Goal: Use online tool/utility: Utilize a website feature to perform a specific function

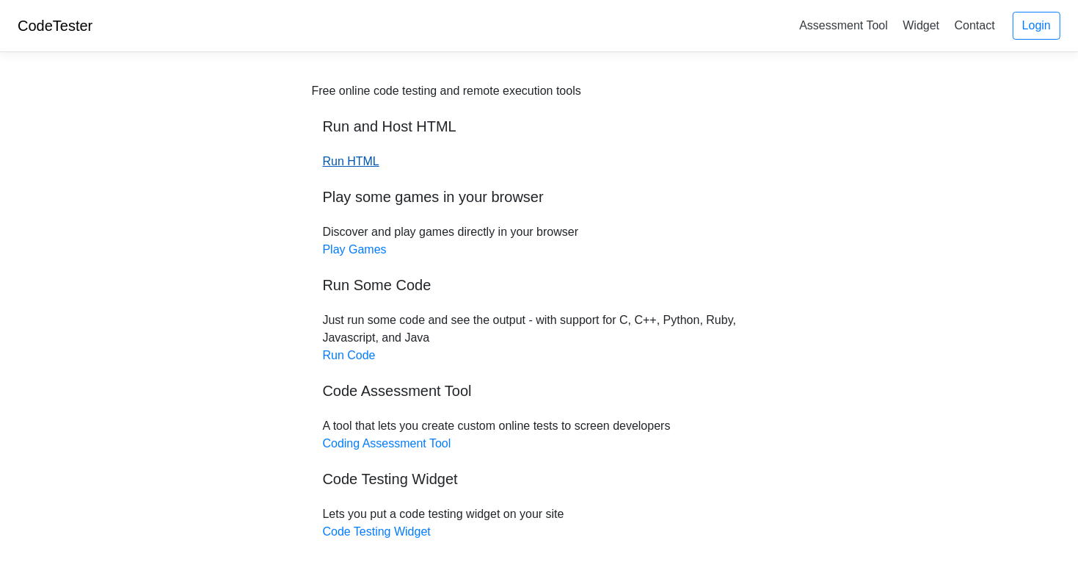
click at [354, 164] on link "Run HTML" at bounding box center [351, 161] width 57 height 12
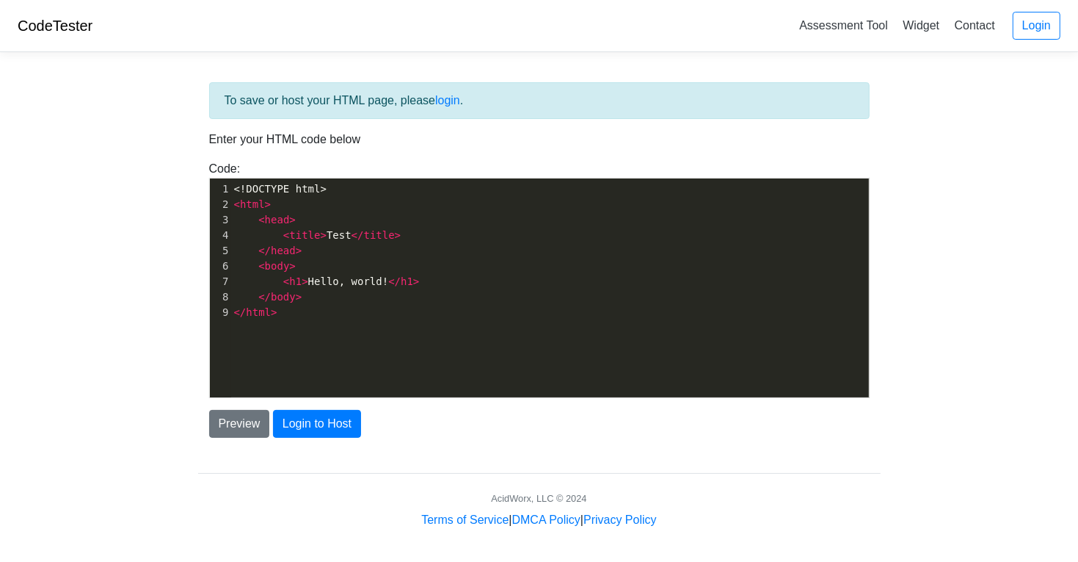
scroll to position [4, 0]
type textarea "<!DOCTYPE html> <html> <head> <title>Test</title> </head> <body> <h1>Hello, wor…"
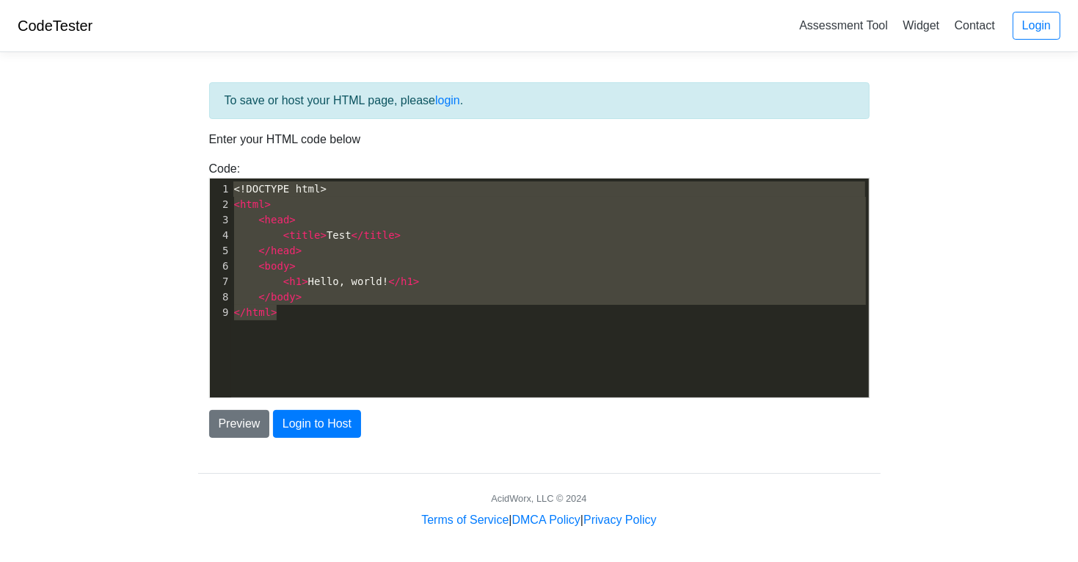
drag, startPoint x: 330, startPoint y: 313, endPoint x: 109, endPoint y: 83, distance: 319.3
click at [109, 83] on body "CodeTester Assessment Tool Widget Contact Login To save or host your HTML page,…" at bounding box center [539, 264] width 1078 height 529
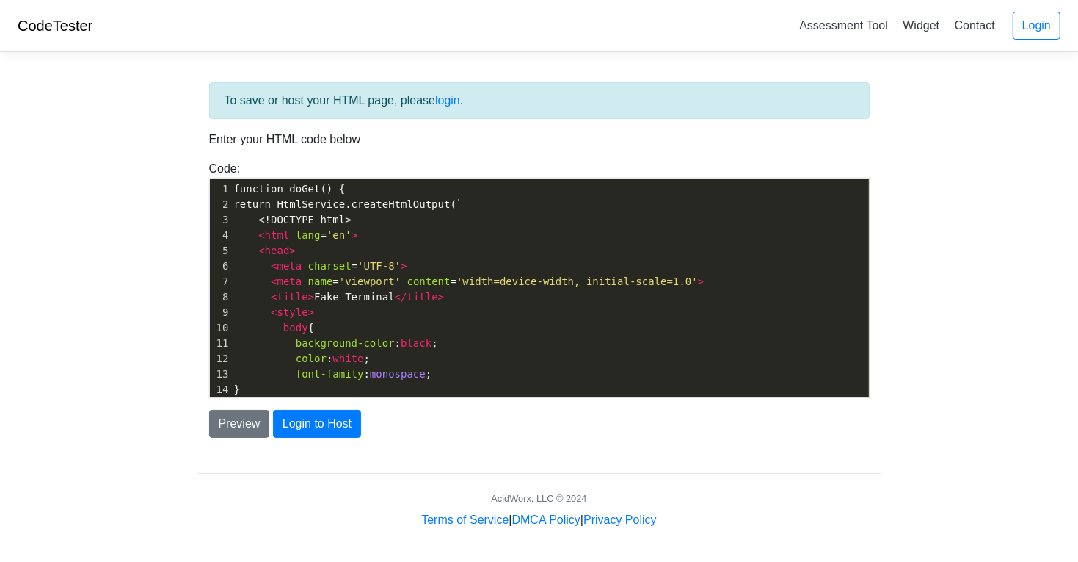
scroll to position [280, 0]
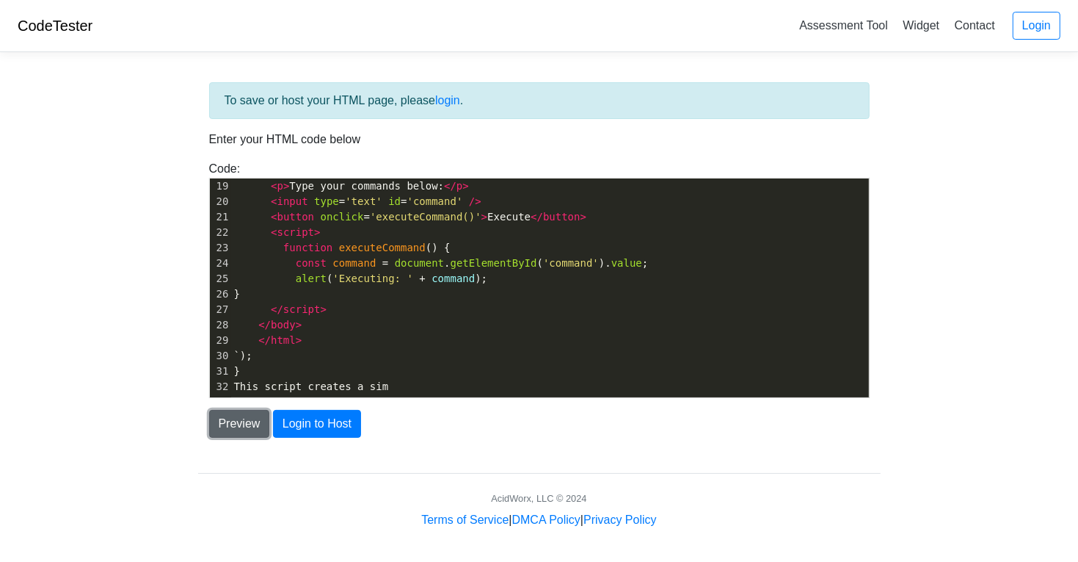
click at [244, 430] on button "Preview" at bounding box center [239, 424] width 61 height 28
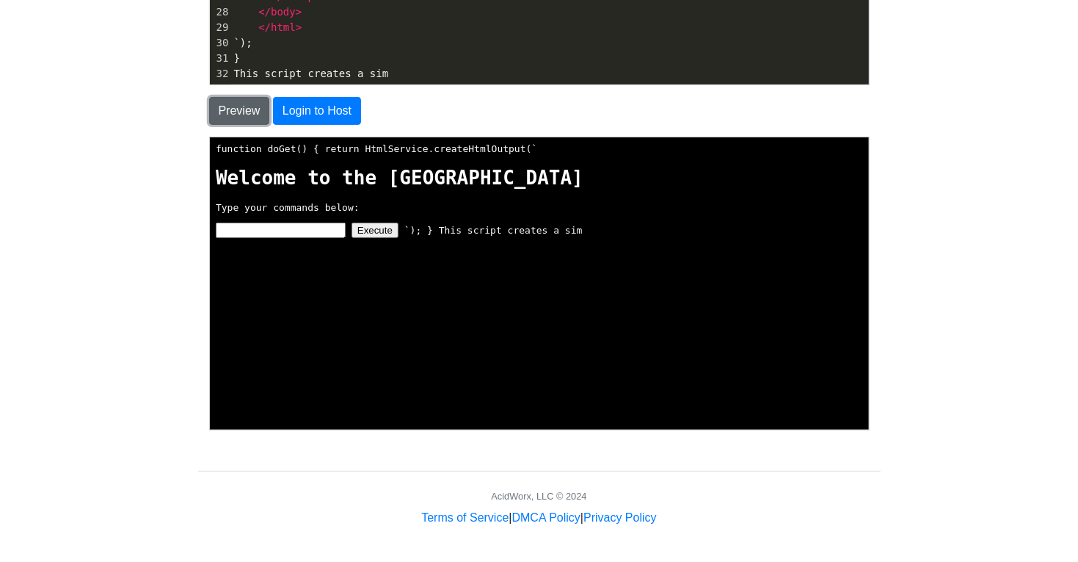
scroll to position [313, 0]
click at [307, 226] on input "text" at bounding box center [279, 228] width 130 height 15
type input "ihhhhhhhhhhhh"
click at [377, 231] on button "Execute" at bounding box center [373, 228] width 47 height 15
drag, startPoint x: 330, startPoint y: 231, endPoint x: -37, endPoint y: 189, distance: 369.4
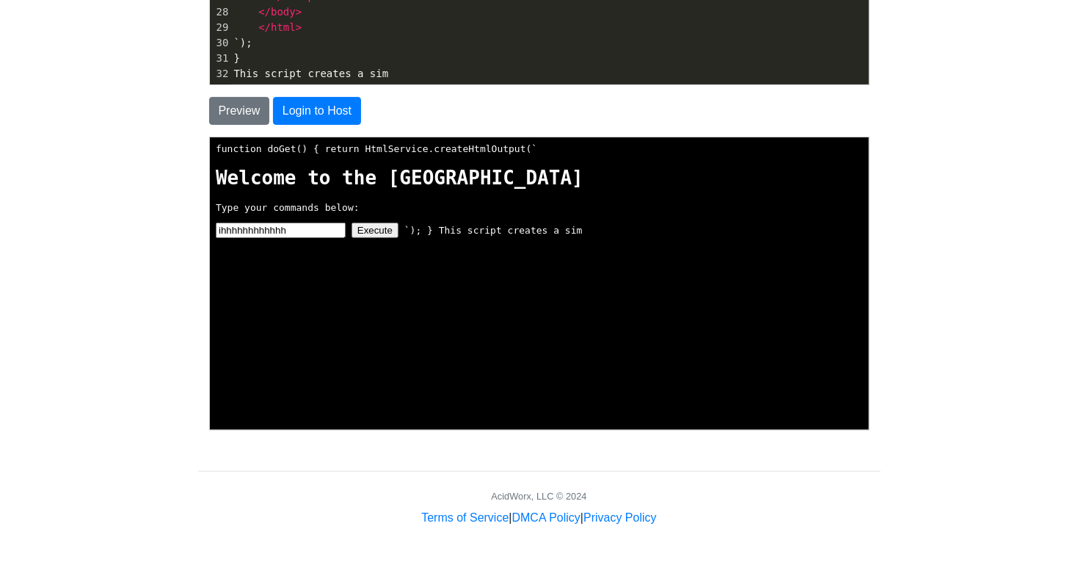
click at [208, 189] on html "function doGet() { return HtmlService.createHtmlOutput(` Fake Terminal Welcome …" at bounding box center [537, 282] width 659 height 292
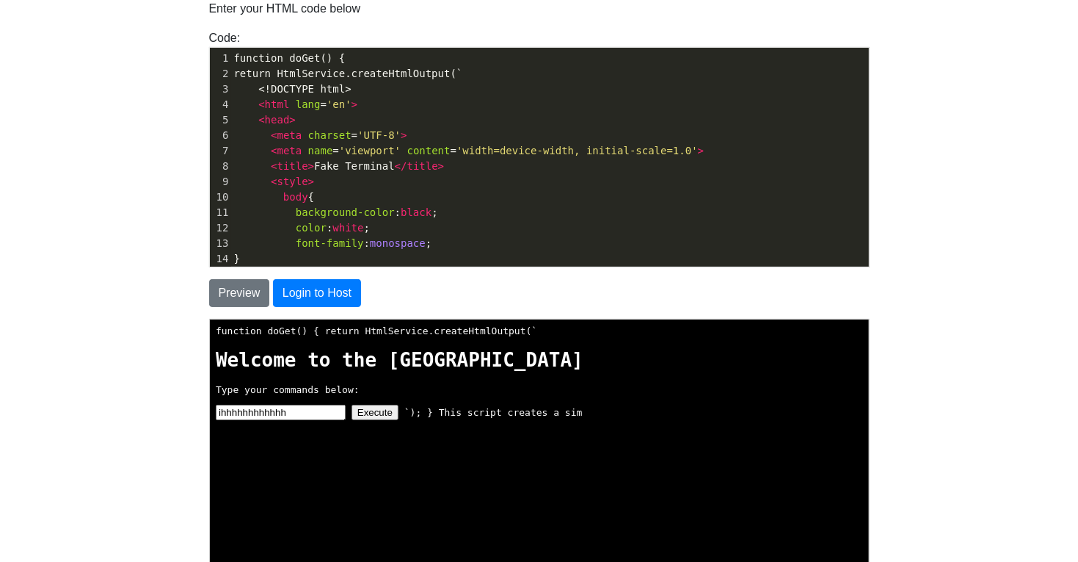
scroll to position [0, 0]
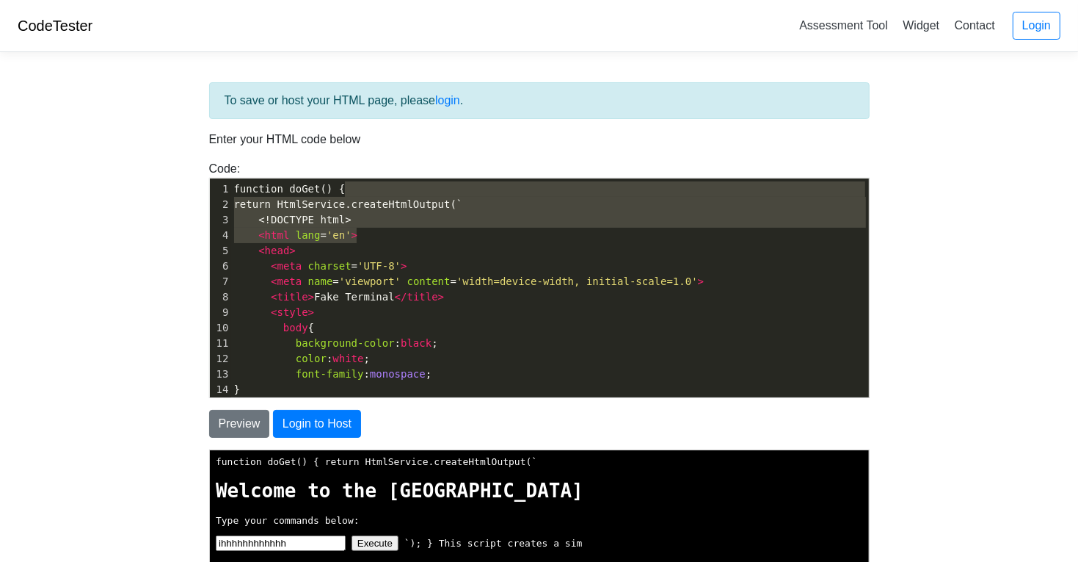
type textarea "return HtmlService.createHtmlOutput(` <!DOCTYPE html> <html lang='en'> <head>"
drag, startPoint x: 172, startPoint y: 52, endPoint x: 405, endPoint y: 254, distance: 308.0
click at [405, 254] on div "1 function doGet() { 2 return HtmlService.createHtmlOutput(` 3 <!DOCTYPE html> …" at bounding box center [550, 427] width 638 height 493
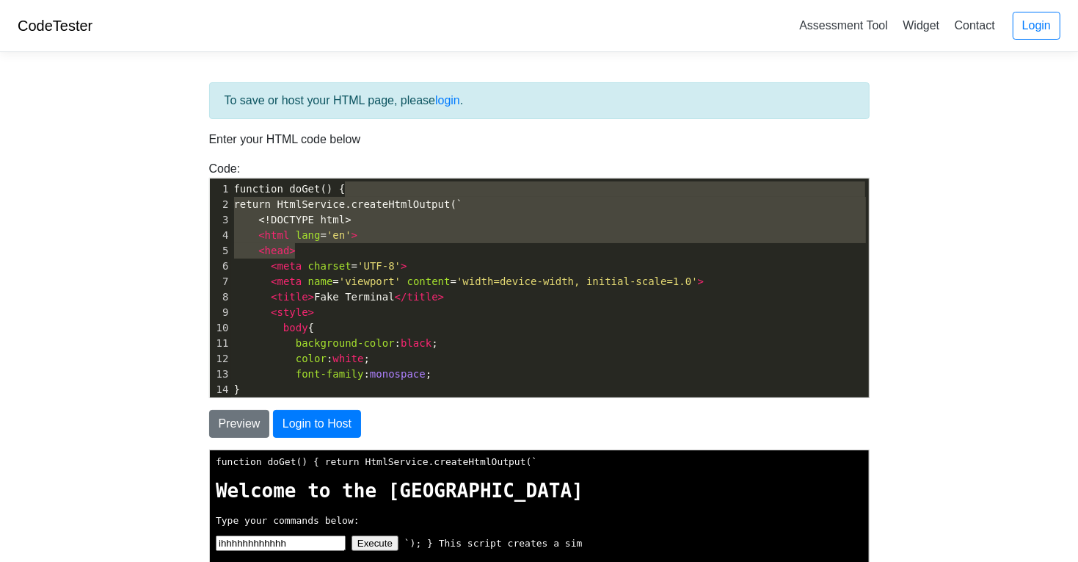
click at [405, 254] on pre "< head >" at bounding box center [550, 250] width 638 height 15
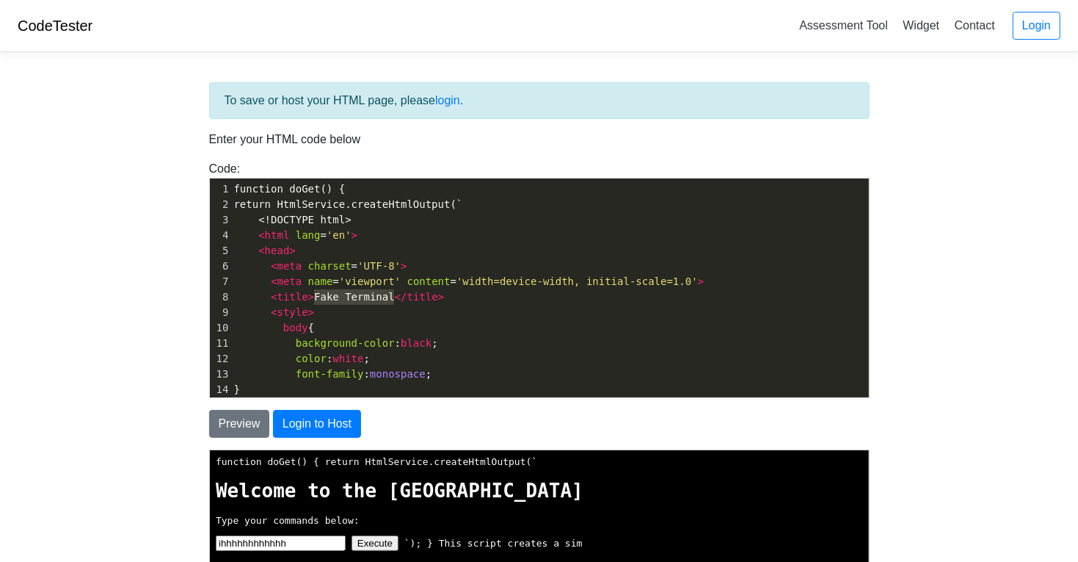
drag, startPoint x: 395, startPoint y: 299, endPoint x: 316, endPoint y: 302, distance: 79.3
click at [316, 302] on span "< title > Fake Terminal </ title >" at bounding box center [339, 297] width 211 height 12
type textarea "Adithyadev"
type textarea "HackEx Terminal"
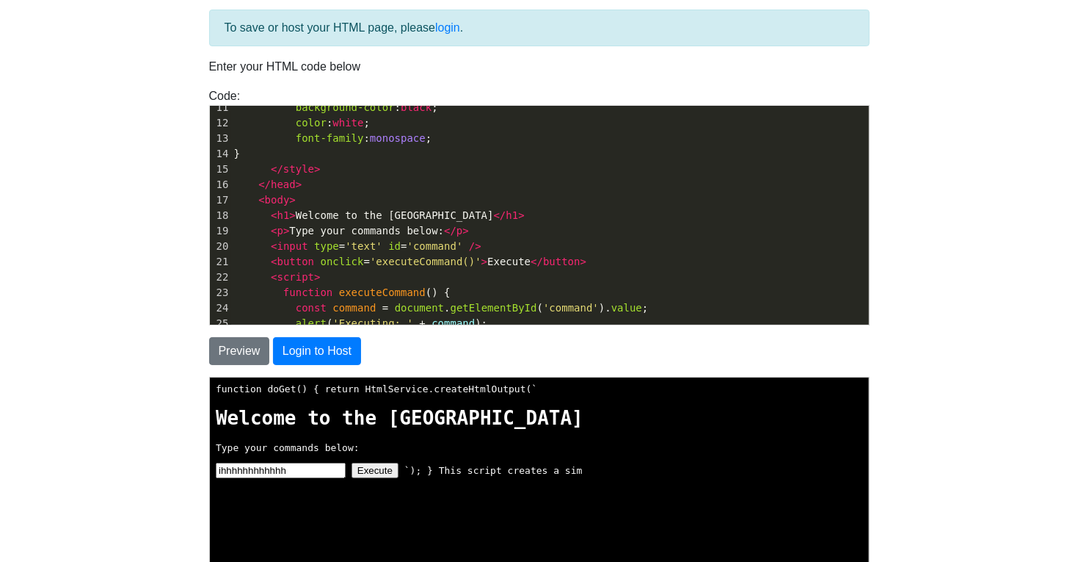
scroll to position [0, 0]
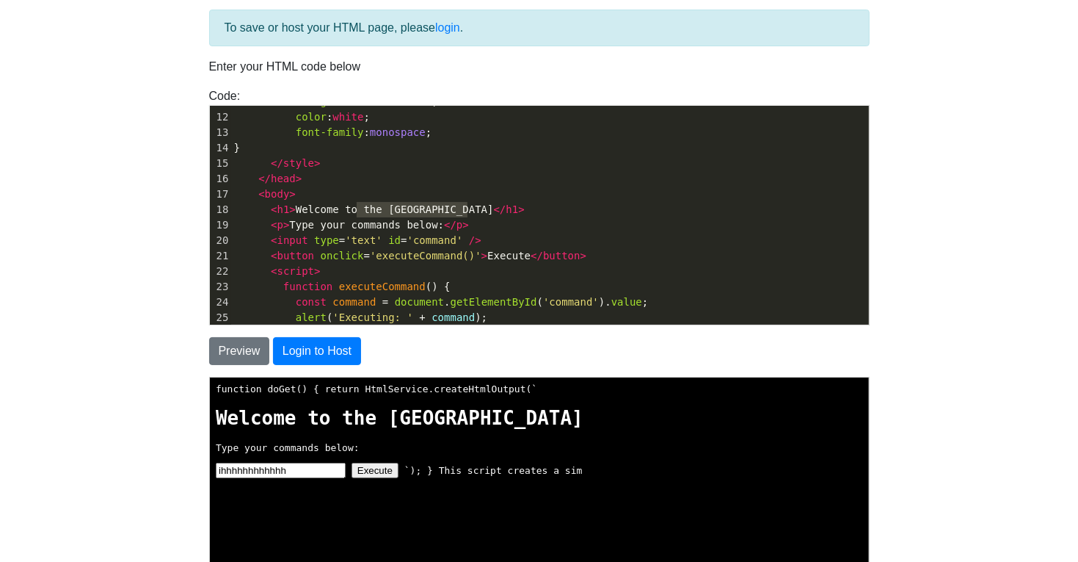
type textarea "the Fake Terminal"
drag, startPoint x: 471, startPoint y: 208, endPoint x: 363, endPoint y: 212, distance: 107.2
click at [363, 212] on span "< h1 > Welcome to the Fake Terminal </ h1 >" at bounding box center [379, 209] width 291 height 12
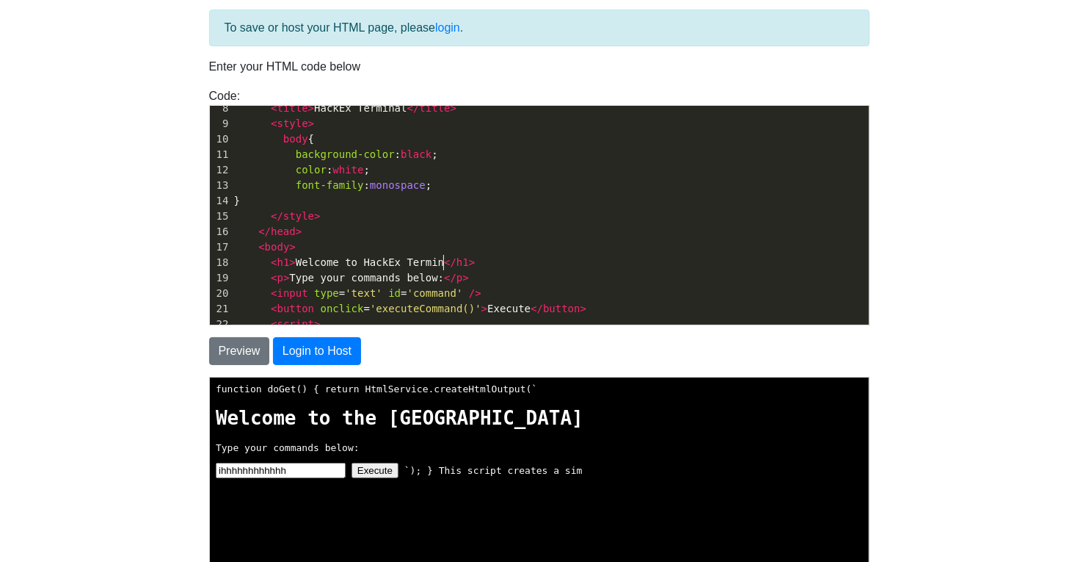
type textarea "to HackEx Terminal"
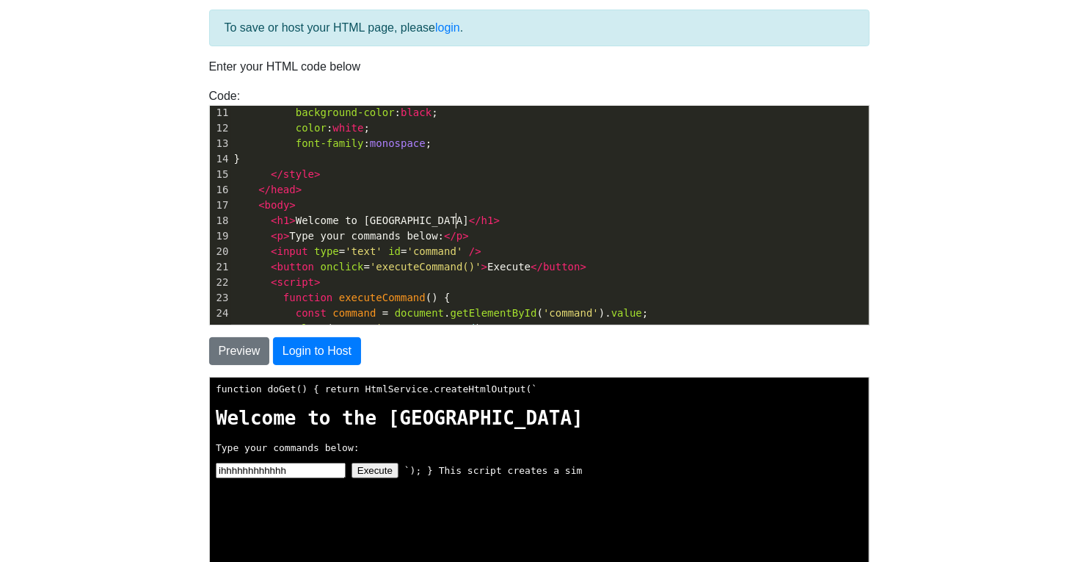
click at [440, 232] on span "< p > Type your commands below: </ p >" at bounding box center [351, 236] width 235 height 12
click at [295, 234] on span "< p > Type your commands below: </ p >" at bounding box center [351, 236] width 235 height 12
type textarea "Welcoe"
type textarea "me [PERSON_NAME]!"
click at [511, 296] on pre "function executeCommand () {" at bounding box center [550, 297] width 638 height 15
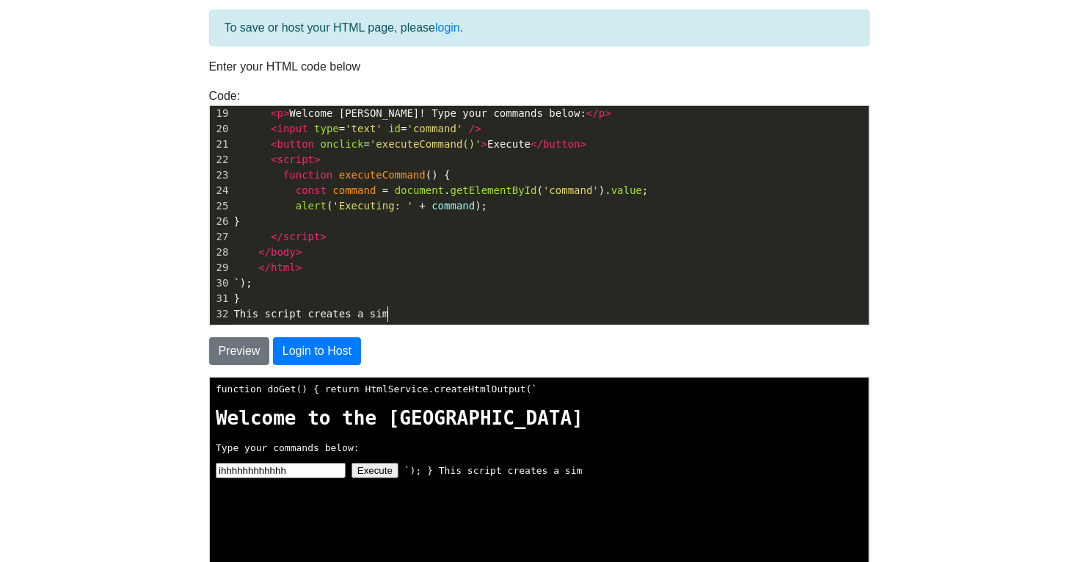
type textarea "This script creates a sim"
drag, startPoint x: 457, startPoint y: 316, endPoint x: -35, endPoint y: 323, distance: 491.9
click at [0, 323] on html "CodeTester Assessment Tool Widget Contact Login To save or host your HTML page,…" at bounding box center [539, 364] width 1078 height 874
type textarea "This script creates a sim"
drag, startPoint x: 424, startPoint y: 319, endPoint x: 199, endPoint y: 311, distance: 224.8
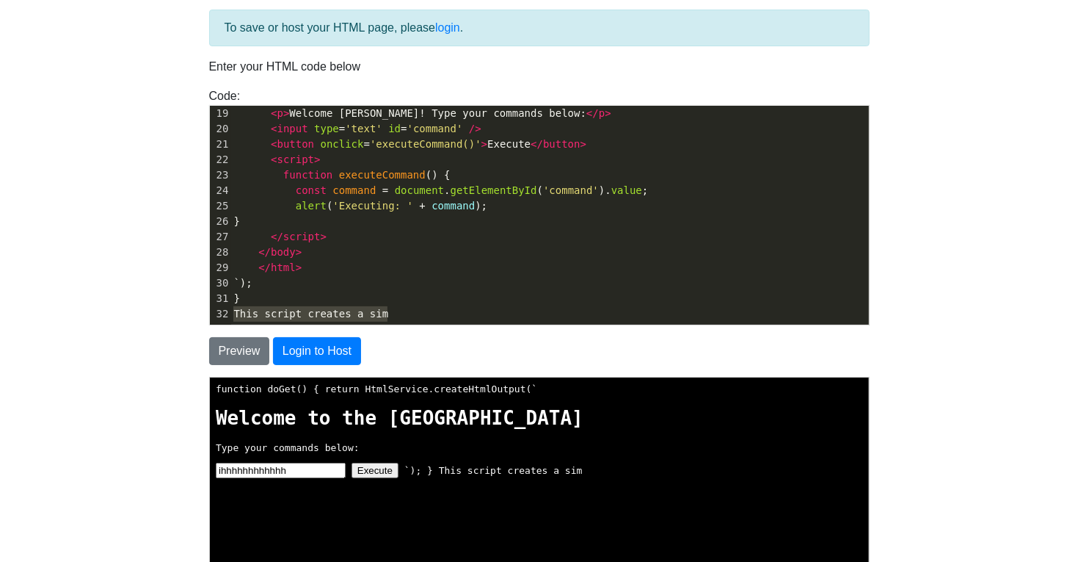
click at [199, 311] on div "Code: <!DOCTYPE html> <html> <head> <title>Test</title> </head> <body> <h1>Hell…" at bounding box center [539, 206] width 683 height 238
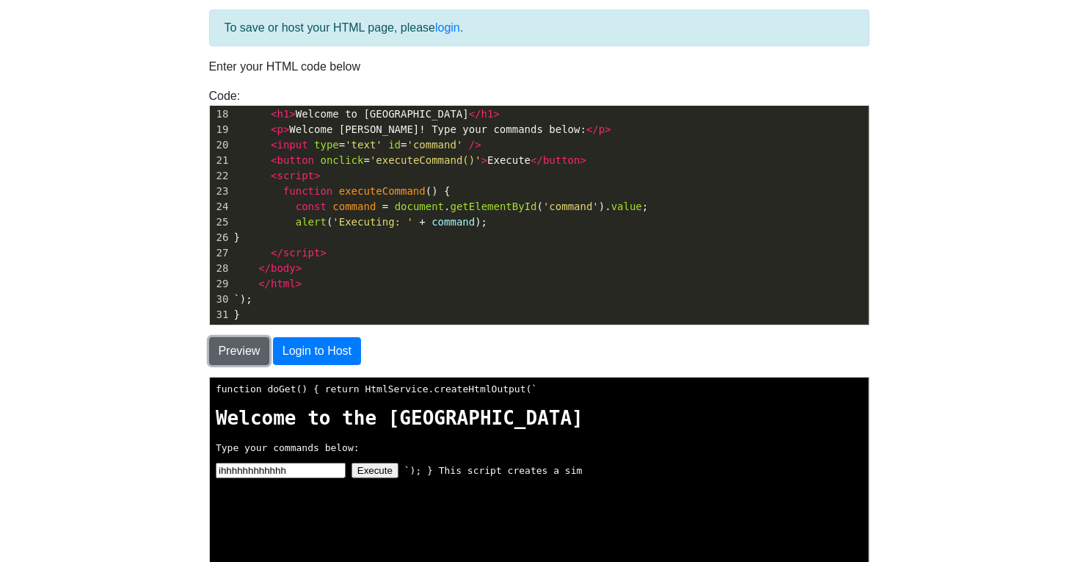
click at [244, 350] on button "Preview" at bounding box center [239, 351] width 61 height 28
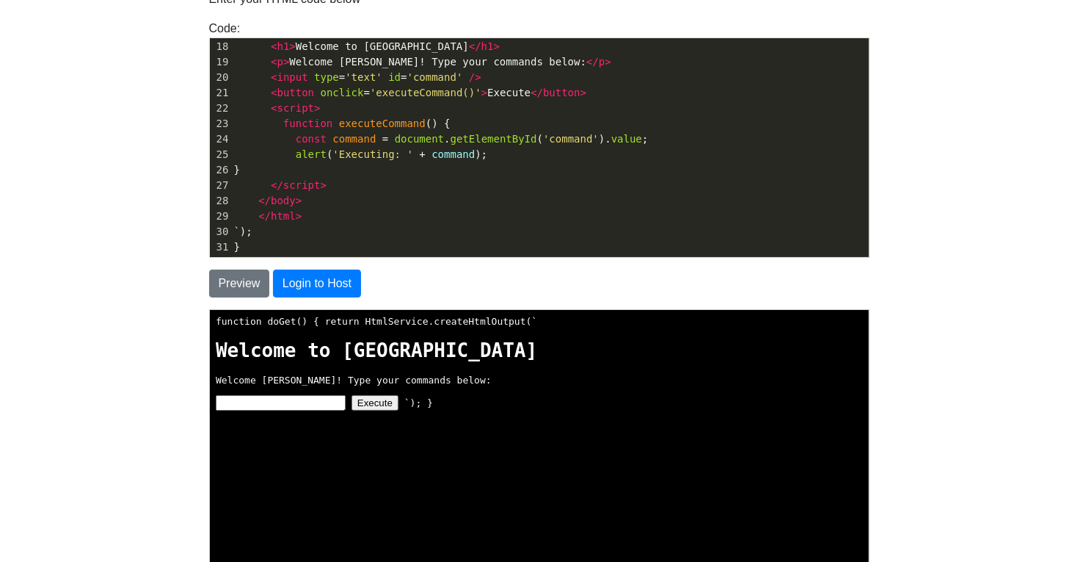
click at [305, 399] on input "text" at bounding box center [279, 400] width 130 height 15
type input "/hackalexander"
drag, startPoint x: 376, startPoint y: 393, endPoint x: 876, endPoint y: 374, distance: 501.0
click at [376, 393] on button "Execute" at bounding box center [373, 400] width 47 height 15
drag, startPoint x: 322, startPoint y: 400, endPoint x: -37, endPoint y: 371, distance: 360.1
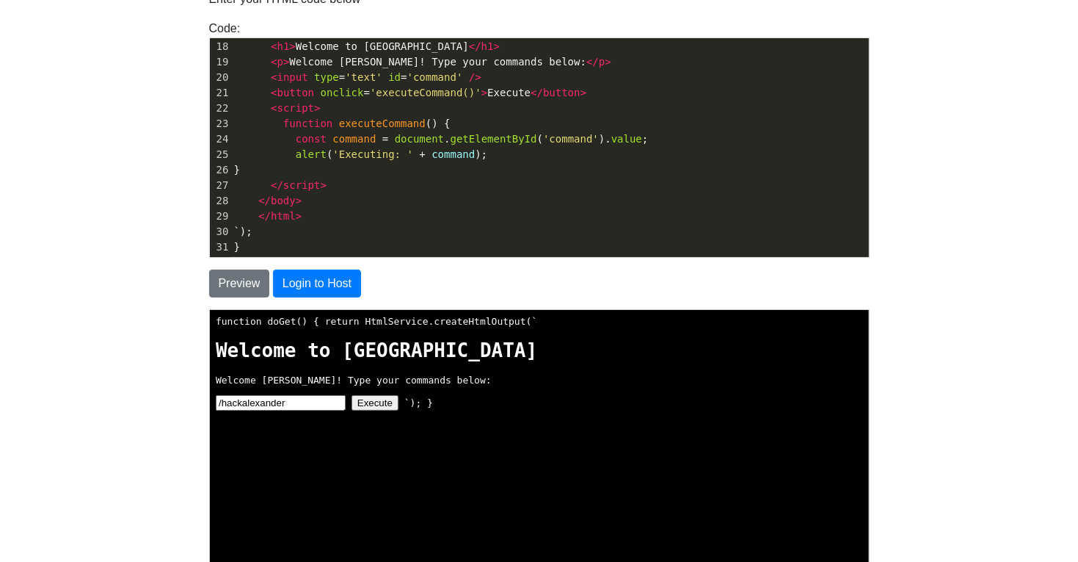
click at [208, 371] on html "function doGet() { return HtmlService.createHtmlOutput(` [GEOGRAPHIC_DATA] Welc…" at bounding box center [537, 454] width 659 height 292
type textarea "function doGet() { return HtmlService.createHtmlOutput(` <!DOCTYPE html> <html …"
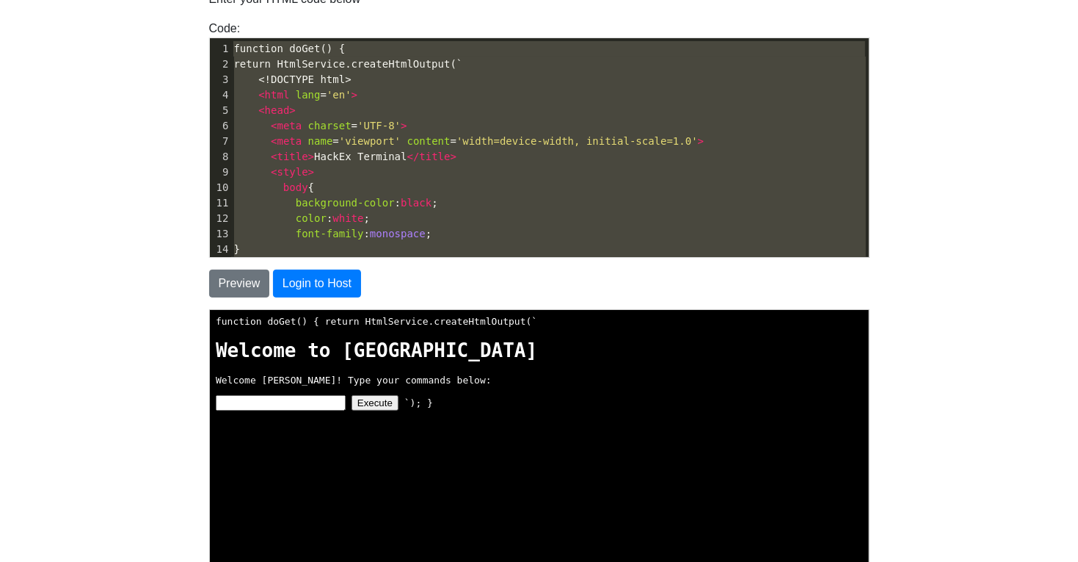
drag, startPoint x: 291, startPoint y: 242, endPoint x: 186, endPoint y: -62, distance: 321.5
click at [186, 0] on html "CodeTester Assessment Tool Widget Contact Login To save or host your HTML page,…" at bounding box center [539, 297] width 1078 height 874
